Goal: Task Accomplishment & Management: Manage account settings

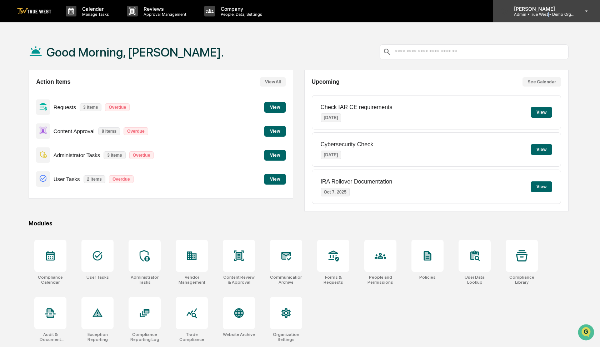
click at [550, 15] on p "Admin • True West - Demo Organization" at bounding box center [541, 14] width 66 height 5
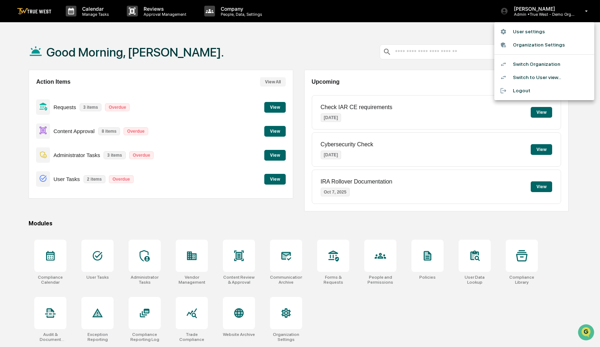
click at [532, 79] on li "Switch to User view..." at bounding box center [544, 77] width 100 height 13
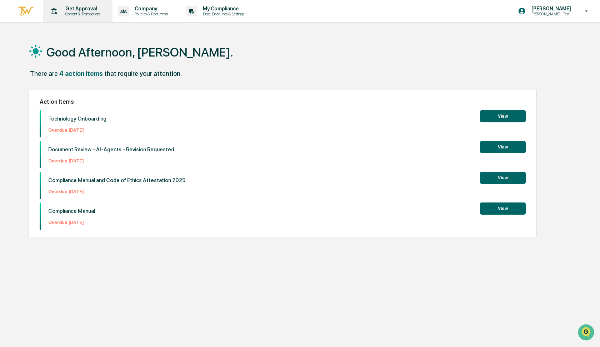
click at [76, 10] on p "Get Approval" at bounding box center [82, 9] width 44 height 6
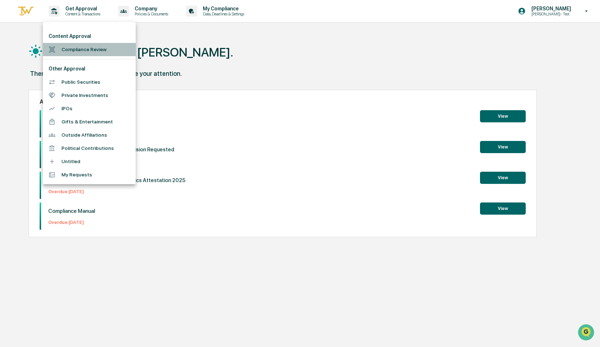
click at [73, 50] on li "Compliance Review" at bounding box center [89, 49] width 93 height 13
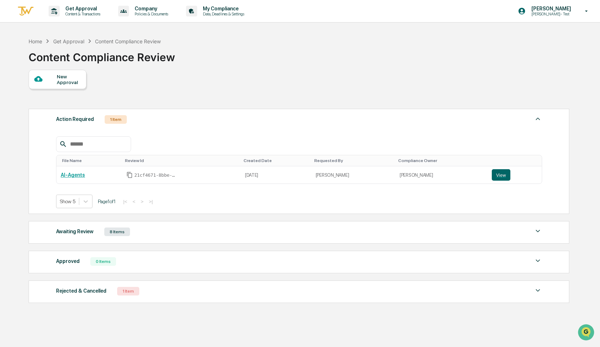
click at [62, 77] on div "New Approval" at bounding box center [69, 79] width 24 height 11
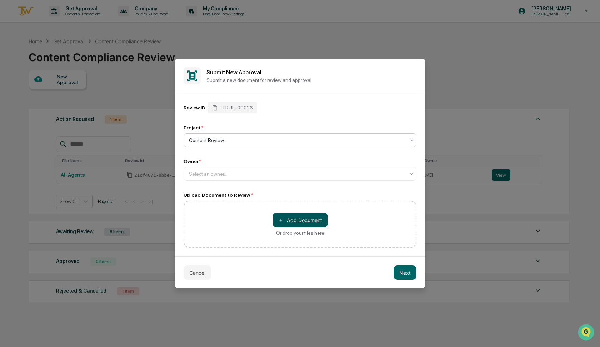
click at [297, 219] on button "＋ Add Document" at bounding box center [300, 220] width 55 height 14
click at [202, 272] on button "Cancel" at bounding box center [198, 272] width 28 height 14
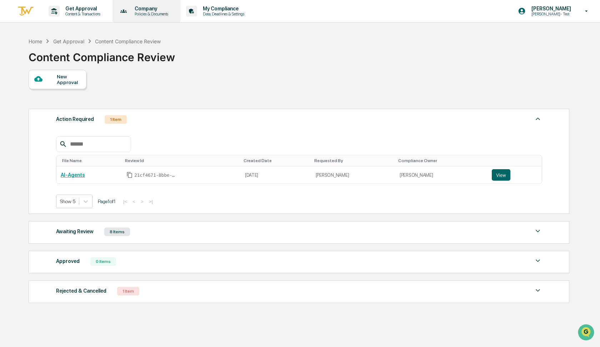
click at [153, 11] on p "Policies & Documents" at bounding box center [150, 13] width 43 height 5
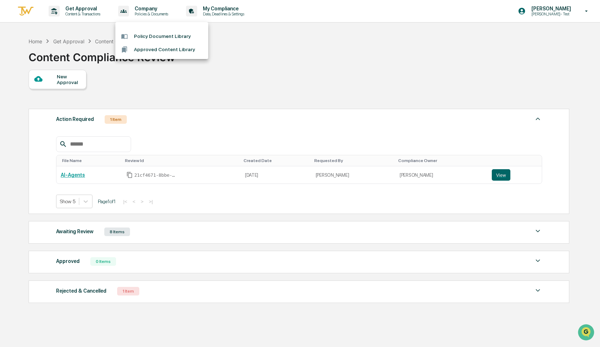
click at [148, 50] on li "Approved Content Library" at bounding box center [161, 49] width 93 height 13
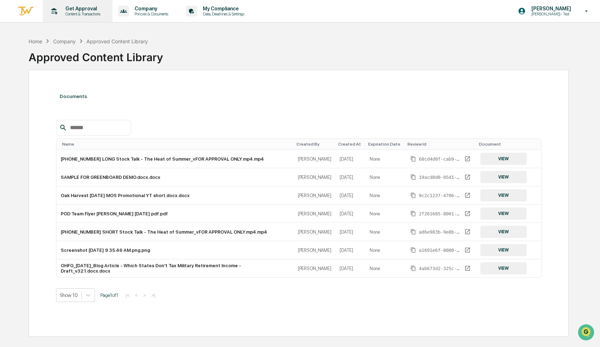
click at [81, 11] on p "Get Approval" at bounding box center [82, 9] width 44 height 6
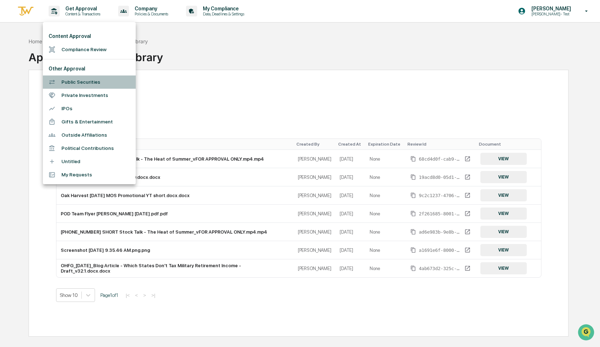
click at [82, 82] on li "Public Securities" at bounding box center [89, 81] width 93 height 13
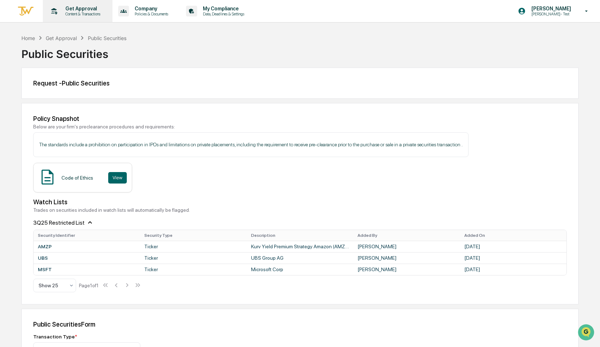
click at [85, 12] on p "Content & Transactions" at bounding box center [82, 13] width 44 height 5
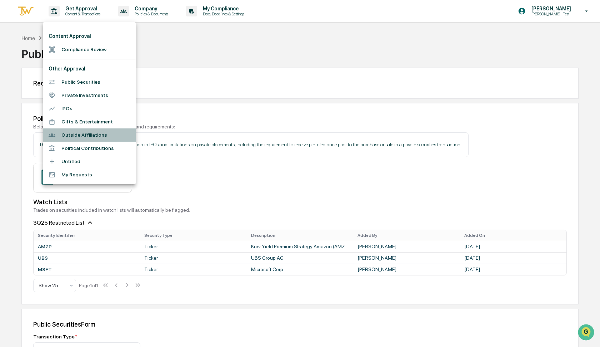
click at [75, 135] on li "Outside Affiliations" at bounding box center [89, 134] width 93 height 13
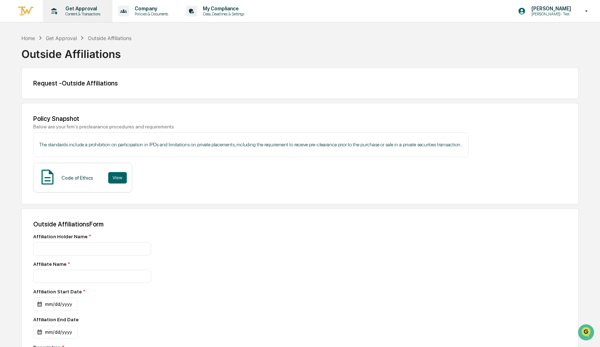
click at [75, 16] on div "Get Approval Content & Transactions" at bounding box center [77, 11] width 63 height 22
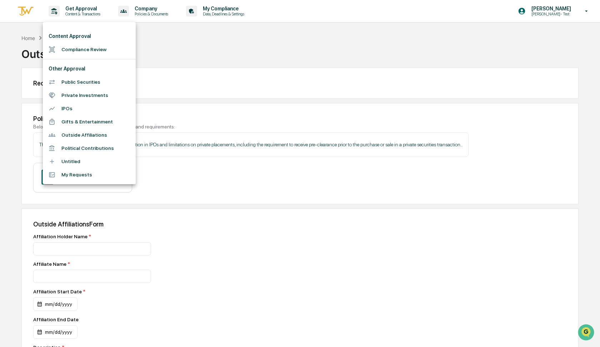
click at [354, 40] on div at bounding box center [300, 173] width 600 height 347
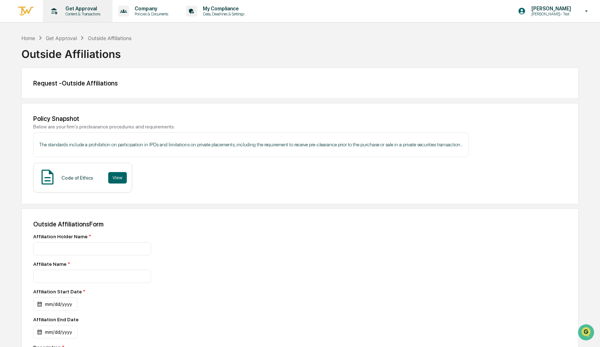
click at [83, 11] on p "Get Approval" at bounding box center [82, 9] width 44 height 6
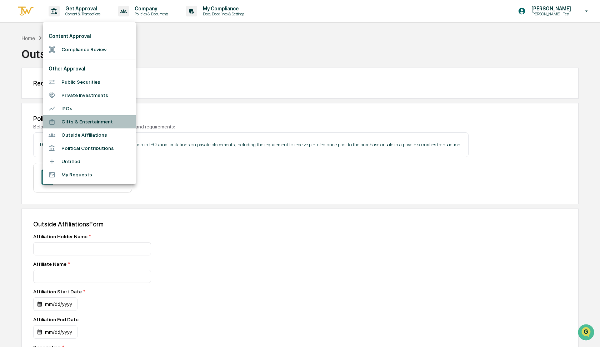
click at [96, 121] on li "Gifts & Entertainment" at bounding box center [89, 121] width 93 height 13
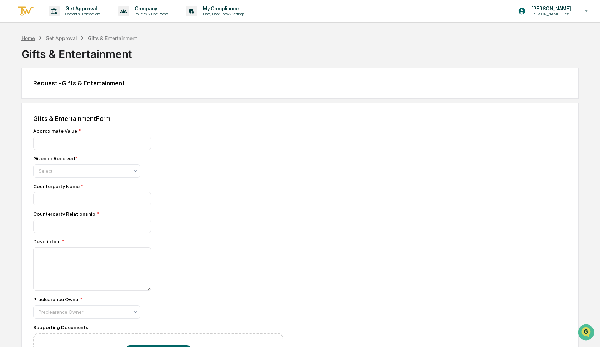
click at [25, 38] on div "Home" at bounding box center [28, 38] width 14 height 6
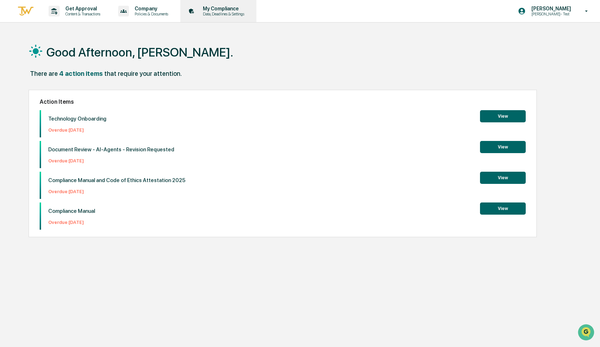
click at [233, 15] on p "Data, Deadlines & Settings" at bounding box center [222, 13] width 51 height 5
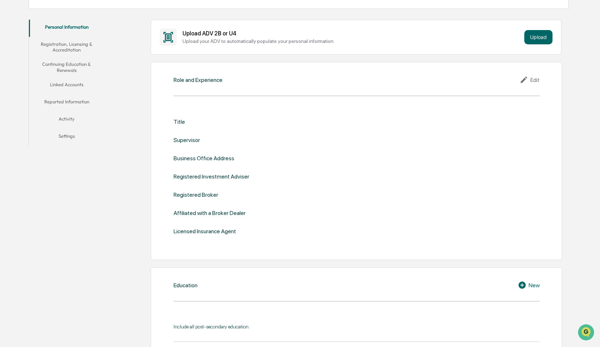
scroll to position [122, 0]
click at [69, 85] on button "Linked Accounts" at bounding box center [66, 86] width 75 height 17
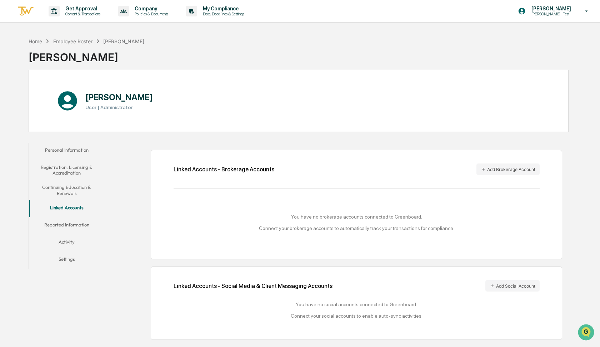
click at [75, 148] on button "Personal Information" at bounding box center [66, 151] width 75 height 17
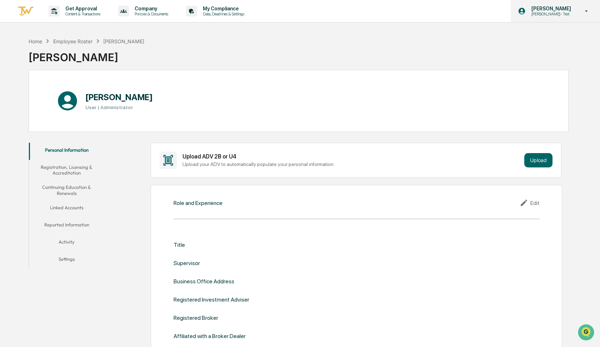
click at [553, 14] on p "[PERSON_NAME]- Test" at bounding box center [550, 13] width 49 height 5
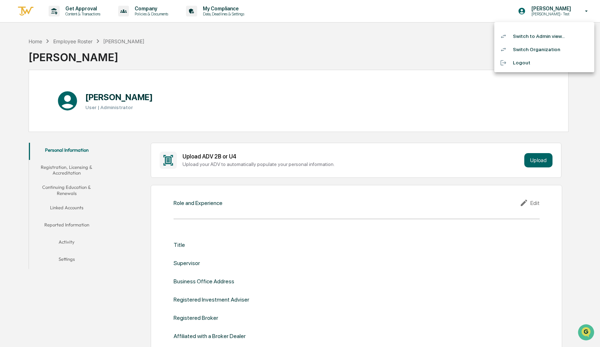
click at [532, 52] on li "Switch Organization" at bounding box center [544, 49] width 100 height 13
